Goal: Task Accomplishment & Management: Manage account settings

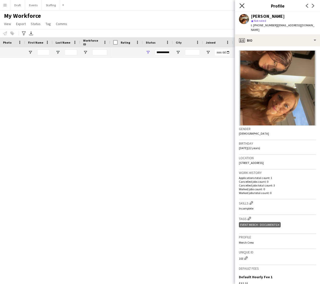
scroll to position [3724, 0]
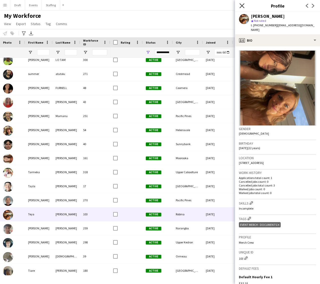
click at [242, 5] on icon at bounding box center [242, 5] width 5 height 5
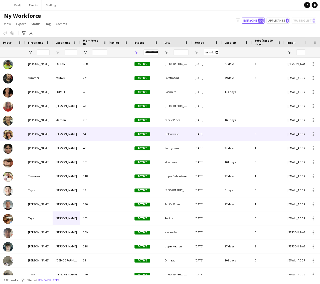
scroll to position [0, 18]
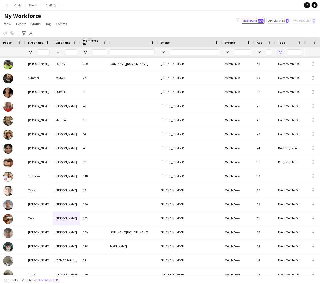
click at [281, 51] on span "Open Filter Menu" at bounding box center [280, 52] width 5 height 5
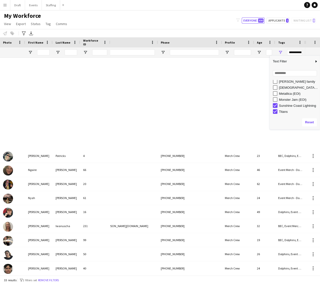
type input "**********"
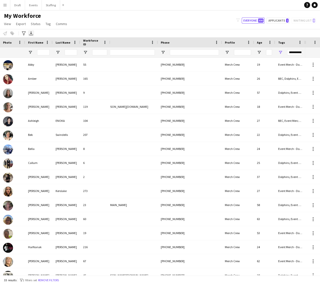
click at [32, 32] on icon "Export XLSX" at bounding box center [31, 33] width 4 height 4
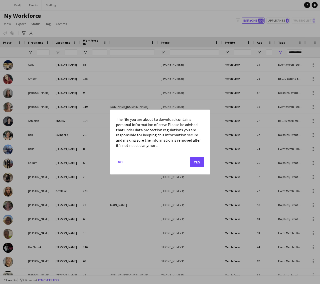
click at [197, 163] on button "Yes" at bounding box center [197, 162] width 14 height 10
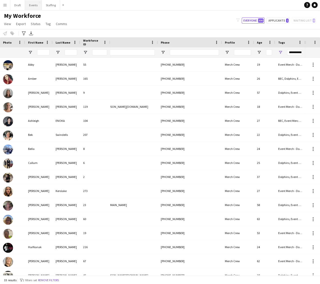
click at [31, 5] on button "Events Close" at bounding box center [33, 5] width 17 height 10
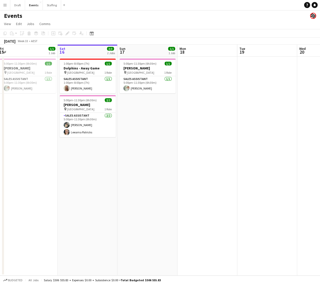
scroll to position [0, 124]
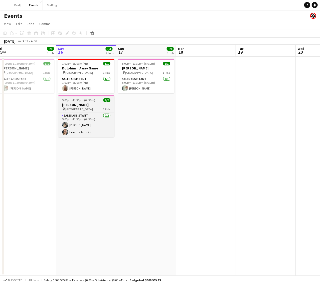
click at [77, 105] on h3 "[PERSON_NAME]" at bounding box center [86, 105] width 56 height 5
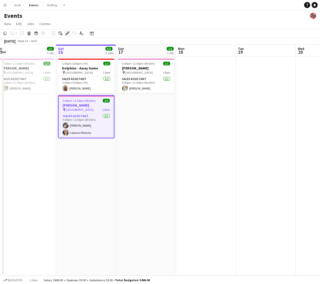
click at [67, 32] on icon "Edit" at bounding box center [67, 33] width 4 height 4
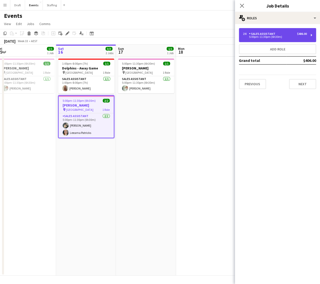
click at [274, 35] on div "Sales Assistant" at bounding box center [263, 34] width 28 height 4
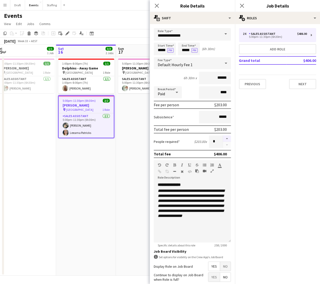
click at [228, 138] on button "button" at bounding box center [227, 138] width 8 height 7
type input "*"
click at [257, 84] on button "Previous" at bounding box center [252, 84] width 27 height 10
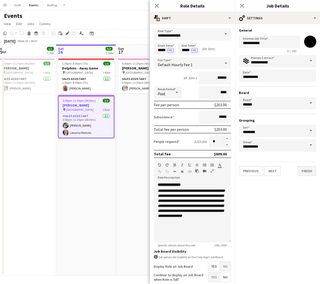
click at [307, 170] on button "Finish" at bounding box center [307, 171] width 19 height 10
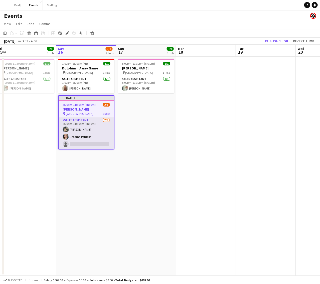
click at [89, 142] on app-card-role "Sales Assistant [DATE] 5:00pm-11:30pm (6h30m) [PERSON_NAME] single-neutral-acti…" at bounding box center [86, 133] width 55 height 32
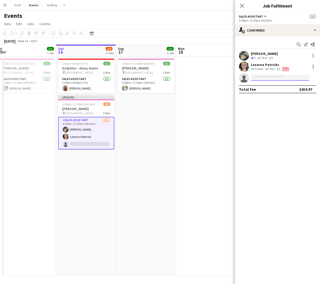
click at [262, 77] on input at bounding box center [280, 78] width 58 height 6
type input "********"
click at [264, 88] on span "[EMAIL_ADDRESS][PERSON_NAME][DOMAIN_NAME]" at bounding box center [280, 89] width 50 height 4
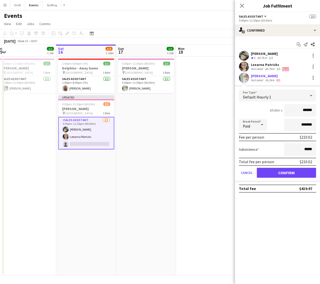
click at [274, 171] on button "Confirm" at bounding box center [286, 173] width 59 height 10
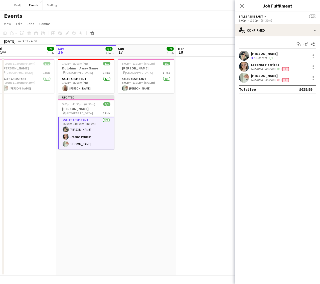
click at [142, 165] on app-date-cell "5:00pm-11:30pm (6h30m) 1/1 [PERSON_NAME] pin [GEOGRAPHIC_DATA] 1 Role Sales Ass…" at bounding box center [146, 166] width 60 height 219
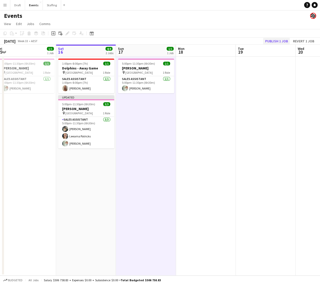
click at [272, 40] on button "Publish 1 job" at bounding box center [276, 41] width 27 height 7
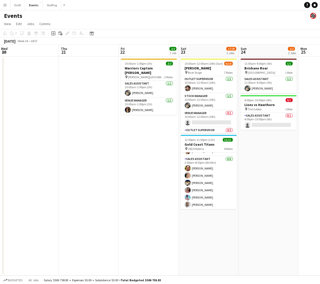
scroll to position [0, 0]
click at [4, 5] on app-icon "Menu" at bounding box center [5, 5] width 4 height 4
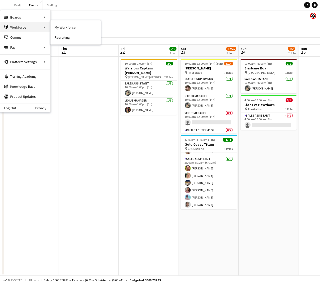
click at [27, 27] on div "Workforce Workforce" at bounding box center [25, 27] width 50 height 10
click at [58, 28] on link "My Workforce" at bounding box center [76, 27] width 50 height 10
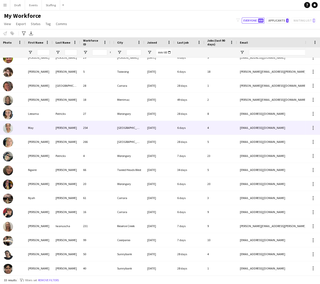
scroll to position [0, 109]
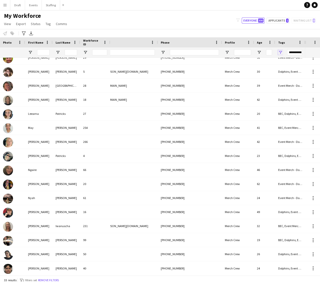
click at [279, 52] on span "Open Filter Menu" at bounding box center [280, 52] width 5 height 5
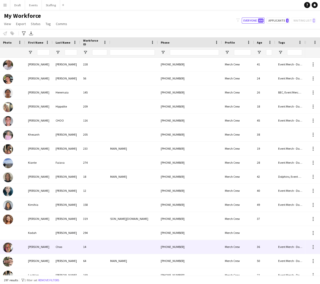
click at [103, 245] on div "14" at bounding box center [95, 247] width 30 height 14
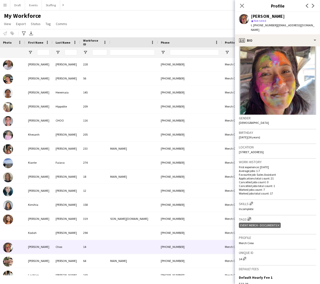
click at [251, 217] on app-icon "Edit crew company tags" at bounding box center [250, 219] width 4 height 4
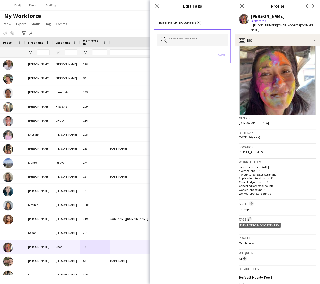
click at [172, 40] on input "text" at bounding box center [192, 40] width 71 height 13
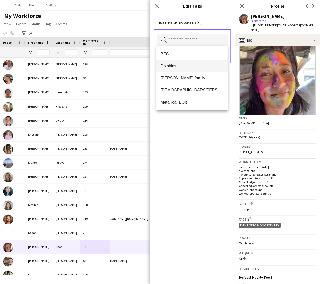
click at [166, 66] on span "Dolphins" at bounding box center [192, 66] width 63 height 5
click at [220, 187] on div "Dolphins Remove Event Merch - Documents Remove Search by tag name Save" at bounding box center [192, 148] width 85 height 272
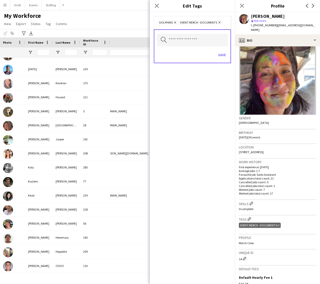
scroll to position [2176, 0]
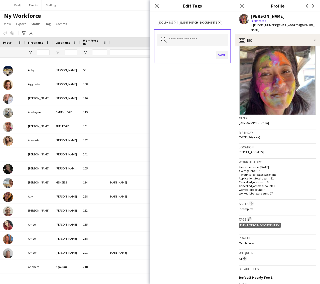
click at [222, 53] on button "Save" at bounding box center [222, 55] width 12 height 8
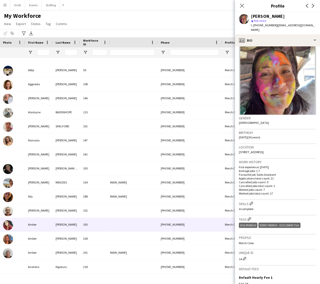
click at [45, 224] on div "Amber" at bounding box center [39, 225] width 28 height 14
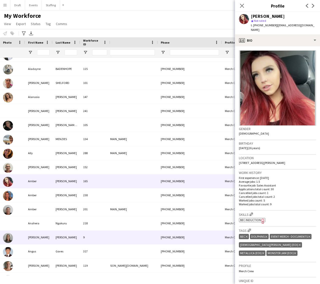
click at [48, 237] on div "[PERSON_NAME]" at bounding box center [39, 237] width 28 height 14
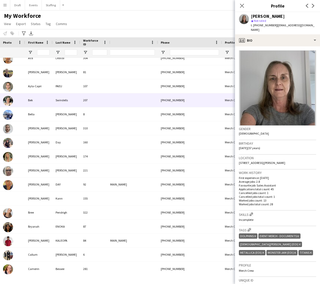
click at [47, 100] on div "Bek" at bounding box center [39, 100] width 28 height 14
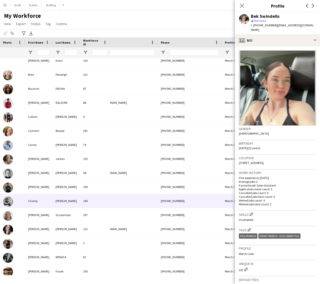
click at [57, 200] on div "[PERSON_NAME]" at bounding box center [67, 201] width 28 height 14
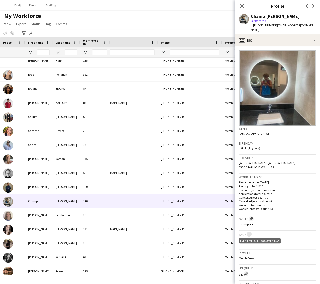
click at [249, 232] on app-icon "Edit crew company tags" at bounding box center [250, 234] width 4 height 4
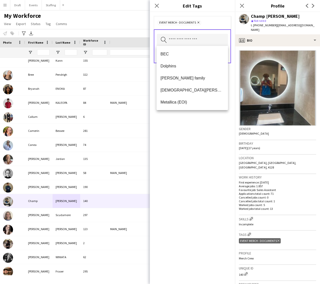
click at [184, 41] on input "text" at bounding box center [192, 40] width 71 height 13
click at [165, 65] on span "Dolphins" at bounding box center [192, 66] width 63 height 5
click at [207, 126] on div "Dolphins Remove Event Merch - Documents Remove Search by tag name Save" at bounding box center [192, 148] width 85 height 272
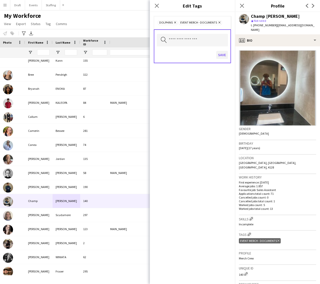
click at [221, 54] on button "Save" at bounding box center [222, 55] width 12 height 8
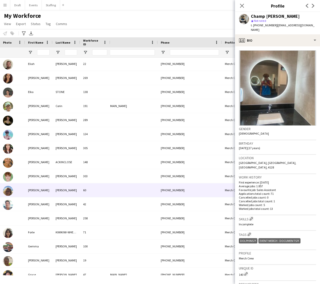
click at [47, 192] on div "[PERSON_NAME]" at bounding box center [39, 190] width 28 height 14
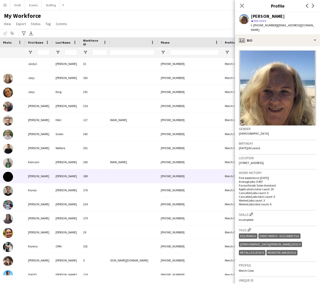
click at [68, 176] on div "[PERSON_NAME]" at bounding box center [67, 176] width 28 height 14
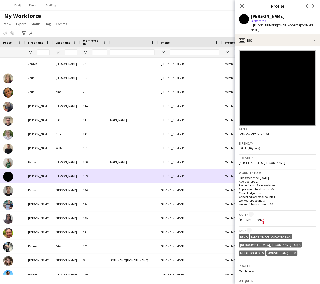
click at [137, 175] on div "[EMAIL_ADDRESS][DOMAIN_NAME]" at bounding box center [108, 176] width 100 height 14
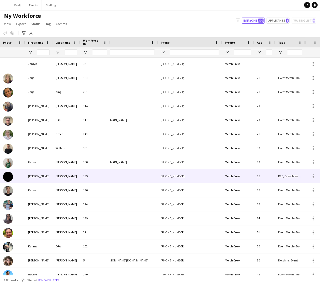
click at [137, 175] on div "[EMAIL_ADDRESS][DOMAIN_NAME]" at bounding box center [108, 176] width 100 height 14
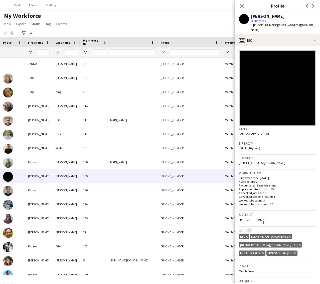
click at [251, 228] on app-icon "Edit crew company tags" at bounding box center [250, 230] width 4 height 4
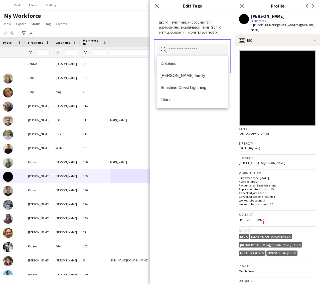
click at [174, 52] on input "text" at bounding box center [192, 50] width 71 height 13
click at [171, 64] on span "Dolphins" at bounding box center [192, 63] width 63 height 5
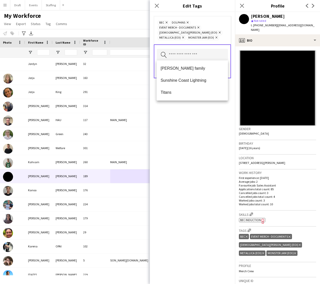
click at [228, 117] on div "BEC Remove Dolphins Remove Event Merch - Documents Remove [DEMOGRAPHIC_DATA][PE…" at bounding box center [192, 148] width 85 height 272
click at [223, 69] on button "Save" at bounding box center [222, 70] width 12 height 8
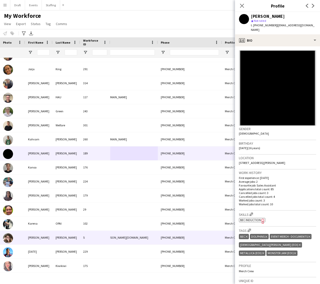
click at [60, 236] on div "[PERSON_NAME]" at bounding box center [67, 238] width 28 height 14
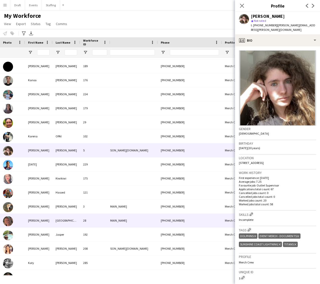
click at [58, 221] on div "[GEOGRAPHIC_DATA]" at bounding box center [67, 221] width 28 height 14
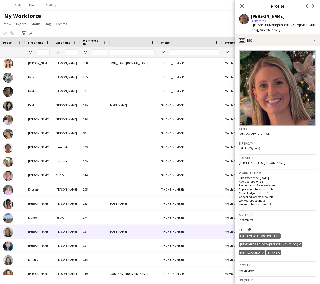
click at [56, 232] on div "[PERSON_NAME]" at bounding box center [67, 232] width 28 height 14
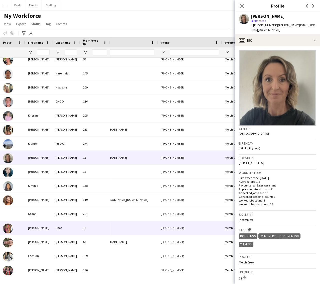
click at [70, 231] on div "Choo" at bounding box center [67, 228] width 28 height 14
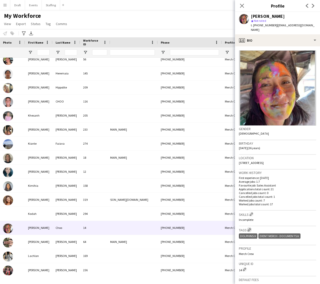
click at [249, 228] on app-icon "Edit crew company tags" at bounding box center [250, 230] width 4 height 4
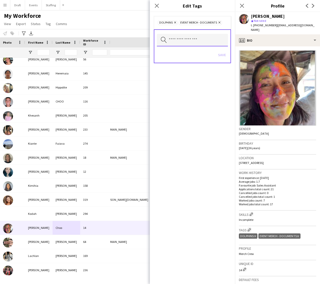
click at [204, 41] on input "text" at bounding box center [192, 40] width 71 height 13
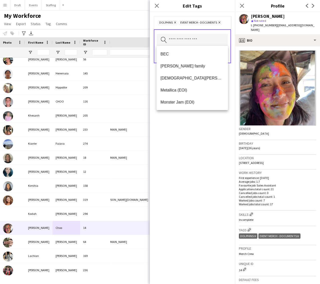
type input "*"
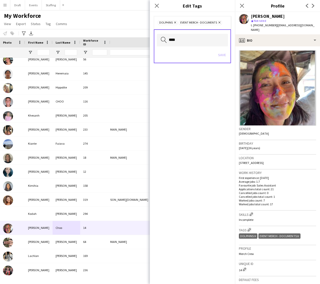
click at [210, 58] on div "Save" at bounding box center [192, 55] width 71 height 14
click at [225, 55] on div "Save" at bounding box center [192, 55] width 71 height 14
click at [181, 42] on input "****" at bounding box center [192, 40] width 71 height 13
type input "*"
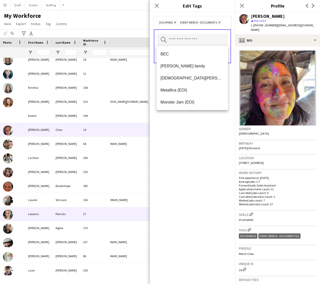
click at [42, 214] on div "Leearna" at bounding box center [39, 214] width 28 height 14
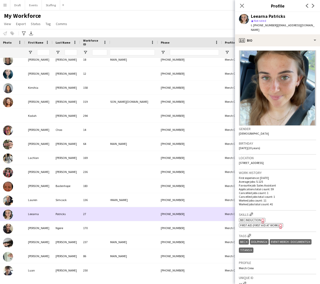
scroll to position [2464, 0]
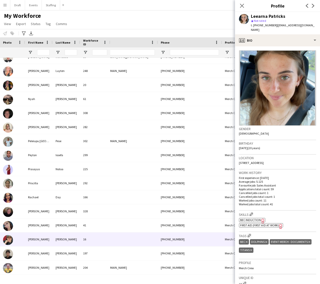
click at [41, 241] on div "[PERSON_NAME]" at bounding box center [39, 239] width 28 height 14
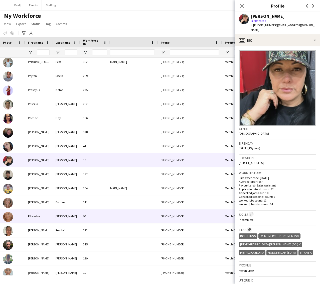
scroll to position [3203, 0]
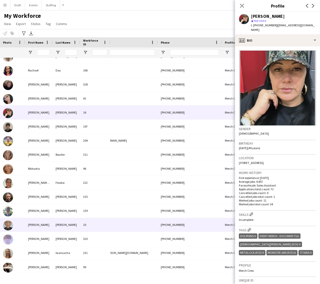
click at [54, 226] on div "[PERSON_NAME]" at bounding box center [67, 225] width 28 height 14
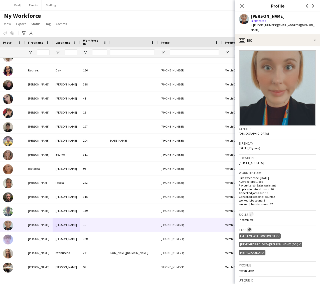
click at [250, 228] on app-icon "Edit crew company tags" at bounding box center [250, 230] width 4 height 4
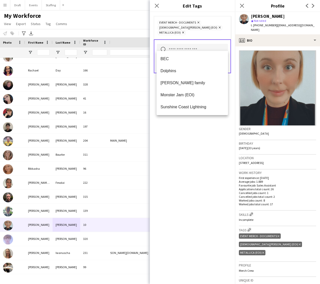
click at [170, 44] on input "text" at bounding box center [192, 50] width 71 height 13
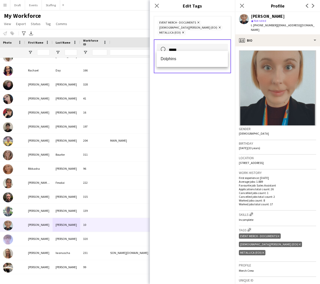
type input "********"
drag, startPoint x: 170, startPoint y: 44, endPoint x: 164, endPoint y: 60, distance: 16.6
click at [164, 60] on span "Dolphins" at bounding box center [192, 58] width 63 height 5
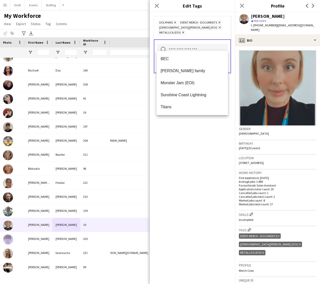
click at [229, 65] on div "Search by tag name Save" at bounding box center [192, 56] width 77 height 34
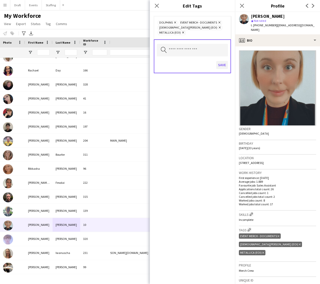
click at [222, 61] on button "Save" at bounding box center [222, 65] width 12 height 8
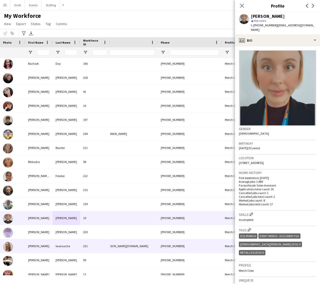
scroll to position [3258, 0]
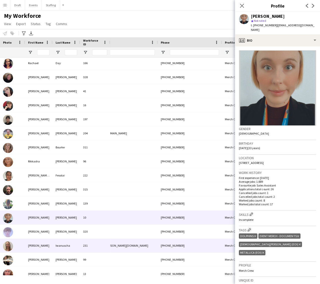
click at [91, 243] on div "231" at bounding box center [95, 246] width 30 height 14
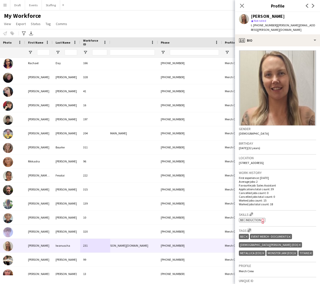
click at [249, 228] on app-icon "Edit crew company tags" at bounding box center [250, 230] width 4 height 4
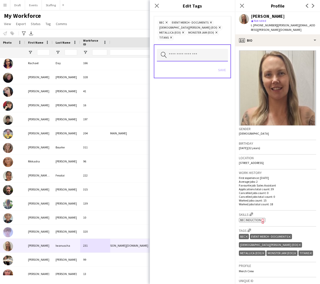
click at [193, 49] on input "text" at bounding box center [192, 55] width 71 height 13
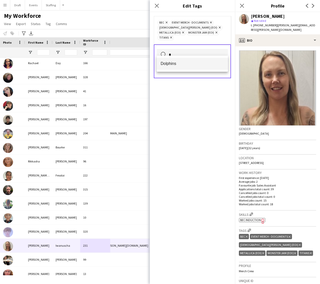
type input "*"
click at [187, 63] on span "Dolphins" at bounding box center [192, 63] width 63 height 5
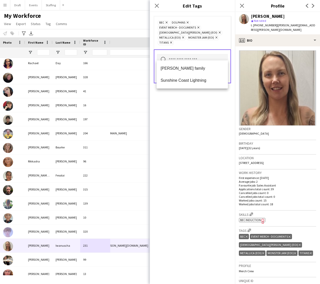
click at [230, 70] on div "Search by tag name Save" at bounding box center [192, 66] width 77 height 34
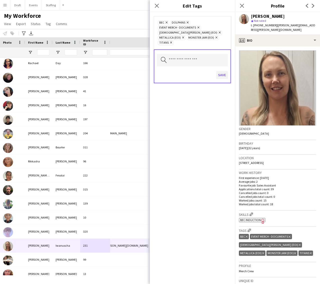
click at [223, 71] on button "Save" at bounding box center [222, 75] width 12 height 8
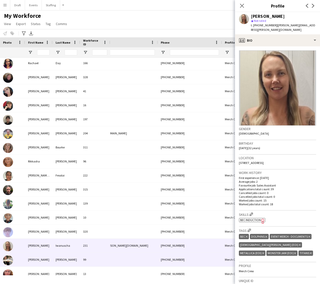
click at [66, 258] on div "[PERSON_NAME]" at bounding box center [67, 260] width 28 height 14
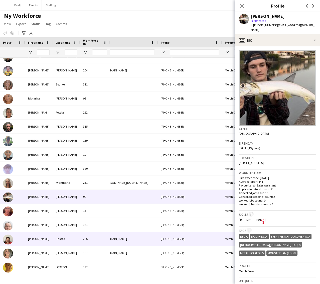
scroll to position [3323, 0]
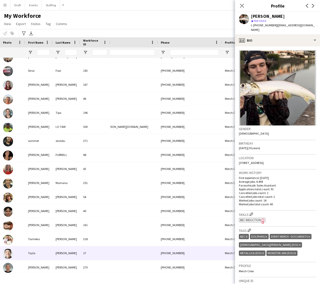
click at [41, 254] on div "Tayla" at bounding box center [39, 253] width 28 height 14
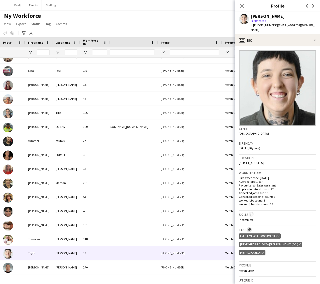
click at [250, 228] on app-icon "Edit crew company tags" at bounding box center [250, 230] width 4 height 4
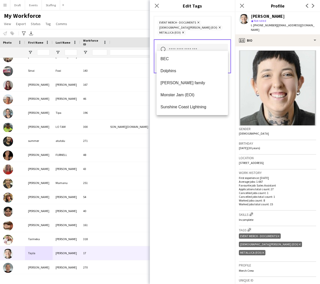
click at [194, 47] on input "text" at bounding box center [192, 50] width 71 height 13
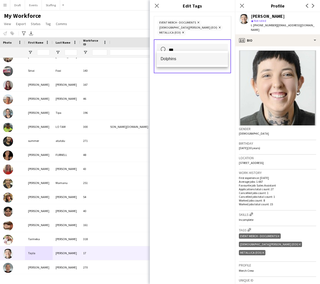
type input "***"
click at [181, 60] on span "Dolphins" at bounding box center [192, 58] width 63 height 5
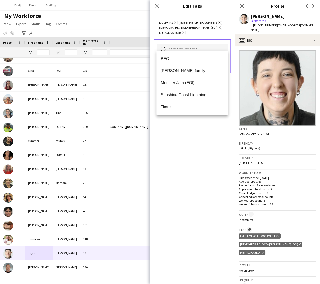
click at [230, 56] on div "Search by tag name Save" at bounding box center [192, 56] width 77 height 34
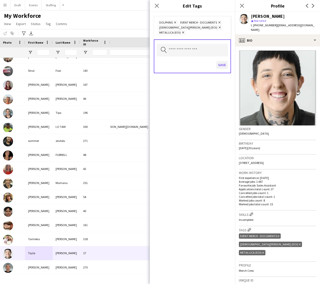
click at [224, 61] on button "Save" at bounding box center [222, 65] width 12 height 8
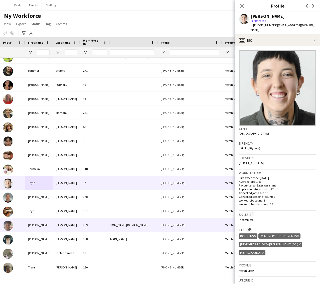
scroll to position [3731, 0]
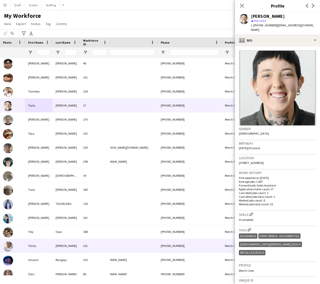
click at [68, 245] on div "[PERSON_NAME]" at bounding box center [67, 246] width 28 height 14
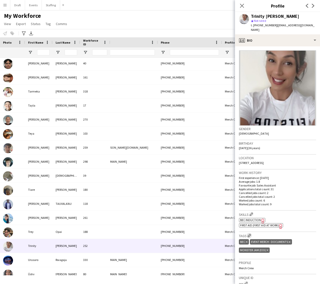
click at [249, 234] on app-icon "Edit crew company tags" at bounding box center [250, 236] width 4 height 4
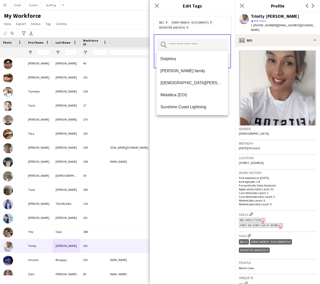
click at [191, 46] on input "text" at bounding box center [192, 45] width 71 height 13
click at [183, 61] on mat-option "Dolphins" at bounding box center [192, 59] width 71 height 12
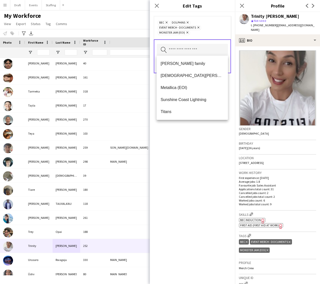
click at [223, 130] on div "BEC Remove Dolphins Remove Event Merch - Documents Remove Monster Jam (EOI) Rem…" at bounding box center [192, 148] width 85 height 272
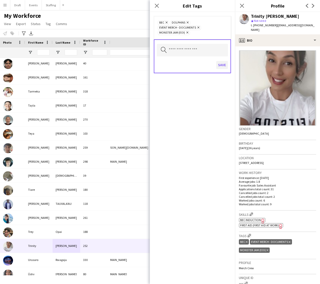
click at [223, 65] on button "Save" at bounding box center [222, 65] width 12 height 8
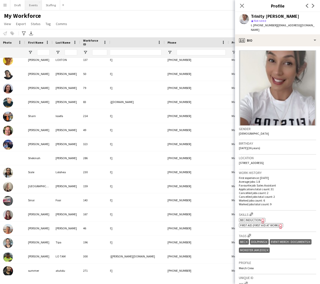
click at [33, 5] on button "Events Close" at bounding box center [33, 5] width 17 height 10
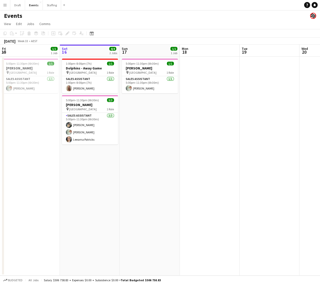
click at [5, 4] on app-icon "Menu" at bounding box center [5, 5] width 4 height 4
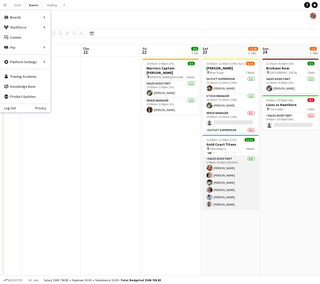
scroll to position [62, 0]
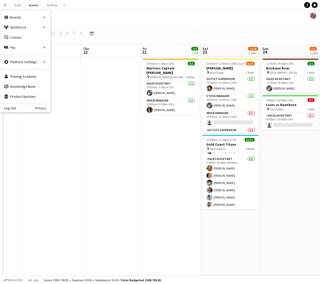
click at [49, 132] on app-date-cell at bounding box center [51, 166] width 60 height 219
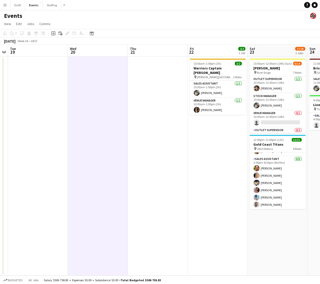
scroll to position [0, 0]
click at [5, 7] on app-icon "Menu" at bounding box center [5, 5] width 4 height 4
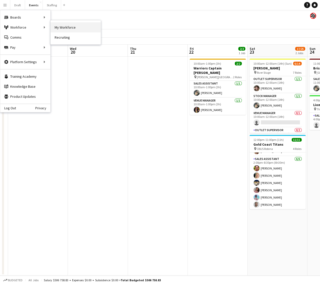
click at [59, 27] on link "My Workforce" at bounding box center [76, 27] width 50 height 10
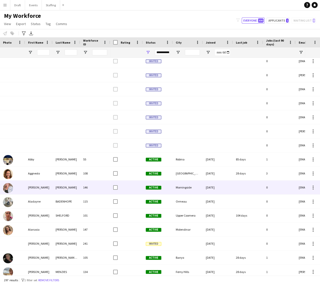
scroll to position [20, 0]
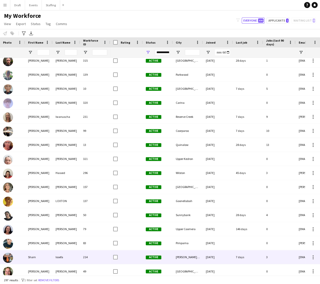
click at [23, 257] on div at bounding box center [12, 257] width 25 height 14
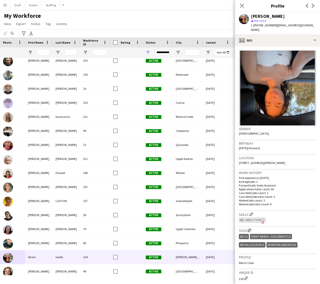
click at [250, 228] on app-icon "Edit crew company tags" at bounding box center [250, 230] width 4 height 4
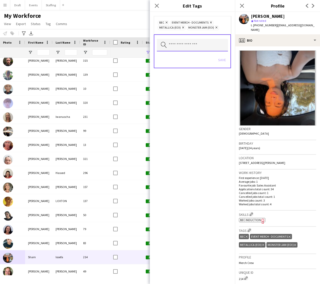
click at [186, 44] on input "text" at bounding box center [192, 45] width 71 height 13
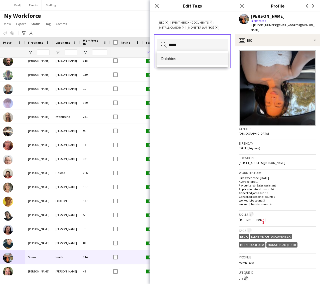
type input "*****"
click at [176, 60] on span "Dolphins" at bounding box center [192, 58] width 63 height 5
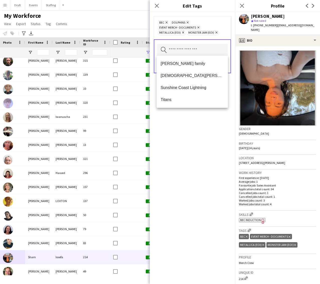
click at [215, 122] on div "BEC Remove Dolphins Remove Event Merch - Documents Remove Metallica (EOI) Remov…" at bounding box center [192, 148] width 85 height 272
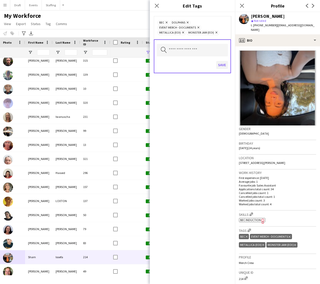
click at [223, 63] on button "Save" at bounding box center [222, 65] width 12 height 8
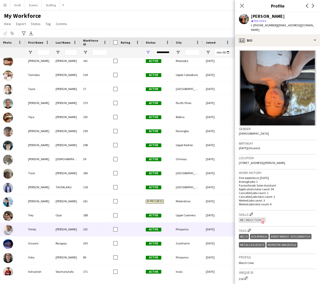
click at [87, 228] on div "252" at bounding box center [95, 229] width 30 height 14
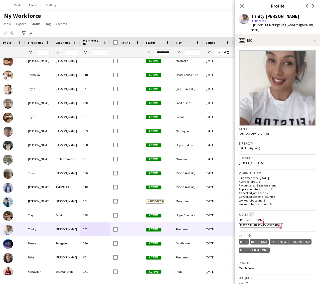
click at [253, 212] on app-icon "Edit crew company skills" at bounding box center [252, 214] width 4 height 4
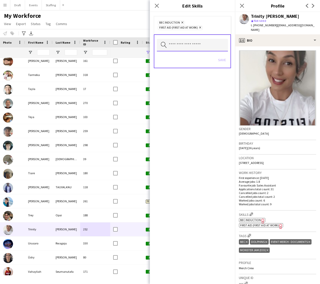
click at [186, 44] on input "text" at bounding box center [192, 45] width 71 height 13
click at [208, 96] on div "BEC Induction Remove First Aid (First Aid At Work) Remove ******** Search by sk…" at bounding box center [192, 148] width 85 height 272
click at [224, 58] on div "Save" at bounding box center [192, 60] width 71 height 14
click at [190, 43] on input "********" at bounding box center [192, 45] width 71 height 13
type input "*"
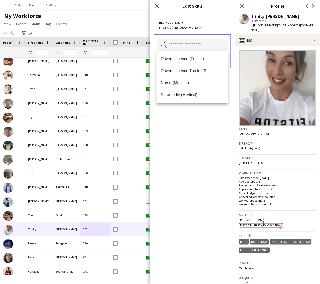
click at [155, 7] on icon at bounding box center [156, 5] width 5 height 5
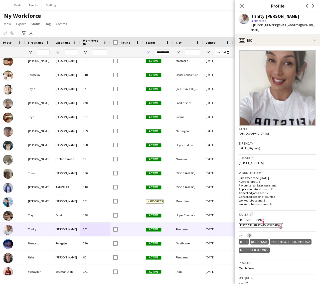
click at [249, 234] on app-icon "Edit crew company tags" at bounding box center [250, 236] width 4 height 4
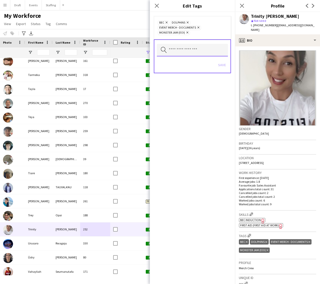
click at [177, 51] on input "text" at bounding box center [192, 50] width 71 height 13
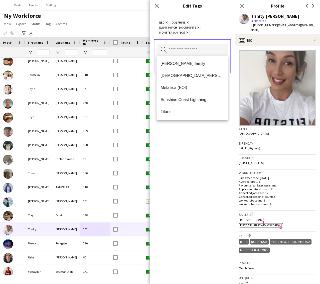
click at [224, 166] on div "BEC Remove Dolphins Remove Event Merch - Documents Remove Monster Jam (EOI) Rem…" at bounding box center [192, 148] width 85 height 272
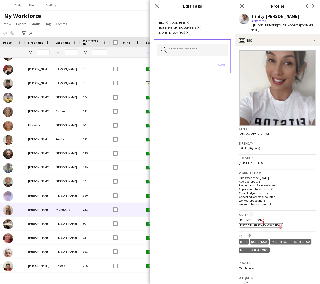
click at [41, 210] on div "[PERSON_NAME]" at bounding box center [39, 210] width 28 height 14
